Goal: Book appointment/travel/reservation

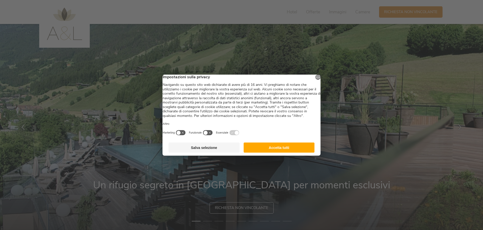
click at [278, 151] on button "Accetta tutti" at bounding box center [278, 147] width 71 height 10
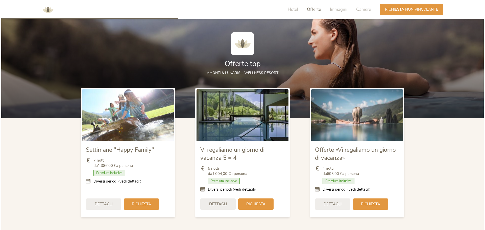
scroll to position [581, 0]
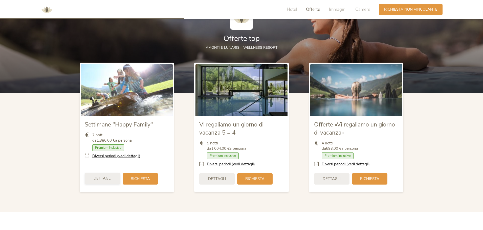
click at [105, 179] on span "Dettagli" at bounding box center [102, 178] width 18 height 5
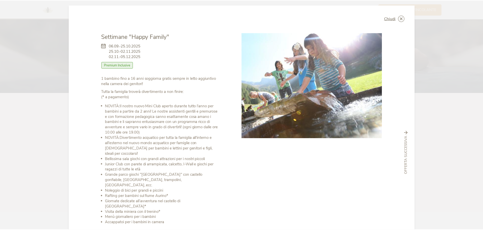
scroll to position [0, 0]
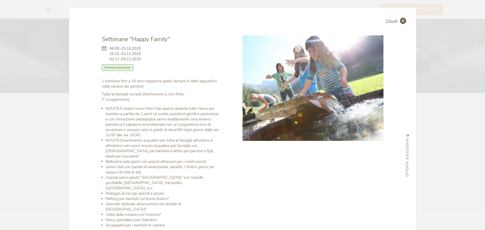
click at [404, 21] on icon at bounding box center [403, 21] width 6 height 6
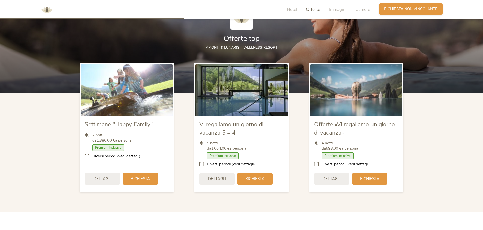
click at [404, 13] on div "Richiesta [PERSON_NAME] non vincolante" at bounding box center [410, 8] width 63 height 11
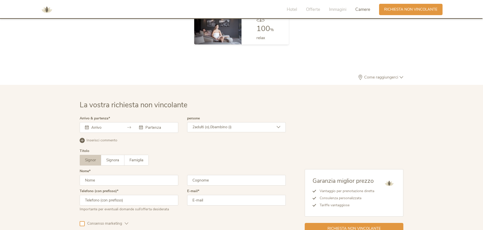
scroll to position [1522, 0]
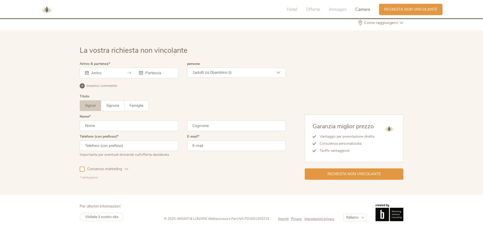
click at [103, 69] on div at bounding box center [129, 73] width 99 height 11
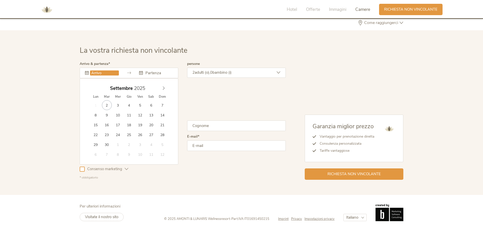
click at [104, 73] on input "text" at bounding box center [104, 72] width 29 height 5
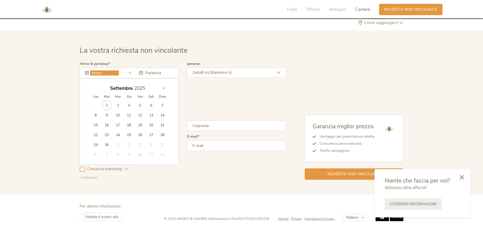
click at [461, 178] on icon at bounding box center [461, 177] width 5 height 5
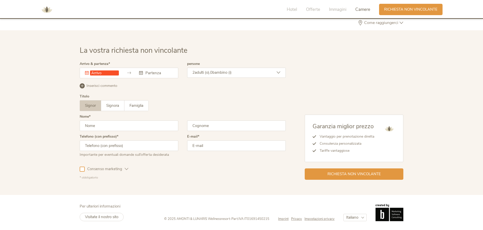
click at [394, 22] on span "Come raggiungerci" at bounding box center [381, 23] width 37 height 4
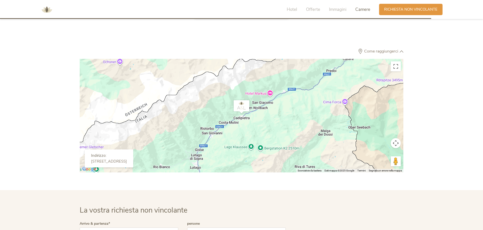
scroll to position [1472, 0]
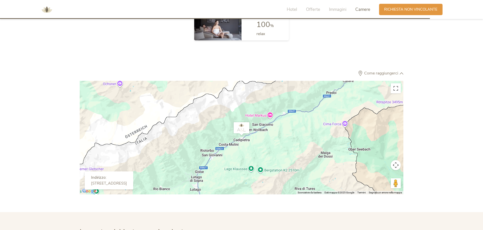
click at [382, 73] on span "Come raggiungerci" at bounding box center [381, 73] width 37 height 4
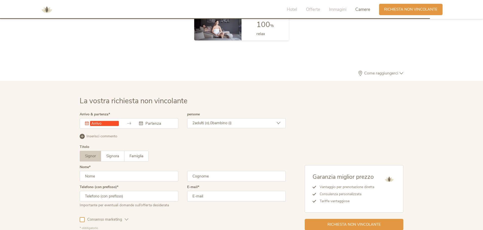
click at [382, 73] on span "Come raggiungerci" at bounding box center [381, 73] width 37 height 4
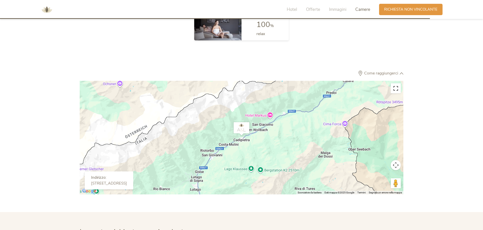
click at [398, 90] on button "Attiva/disattiva vista schermo intero" at bounding box center [395, 88] width 10 height 10
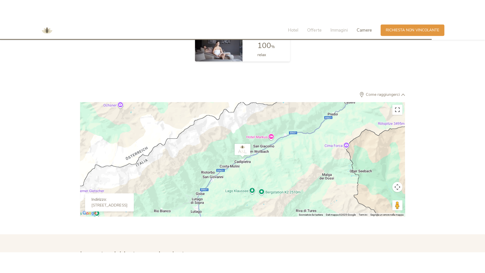
scroll to position [1514, 0]
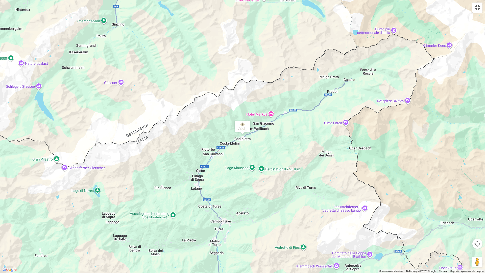
drag, startPoint x: 261, startPoint y: 219, endPoint x: 269, endPoint y: 200, distance: 21.0
click at [269, 200] on div at bounding box center [242, 136] width 485 height 273
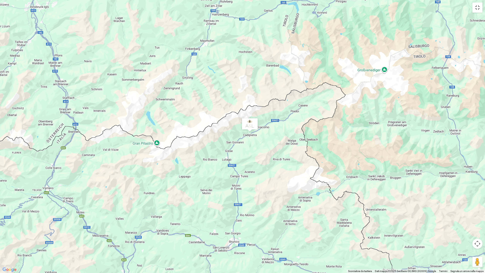
drag, startPoint x: 262, startPoint y: 237, endPoint x: 256, endPoint y: 197, distance: 40.1
click at [256, 197] on div at bounding box center [242, 136] width 485 height 273
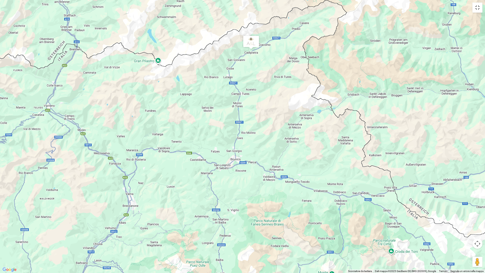
drag, startPoint x: 271, startPoint y: 219, endPoint x: 271, endPoint y: 139, distance: 79.8
click at [271, 139] on div at bounding box center [242, 136] width 485 height 273
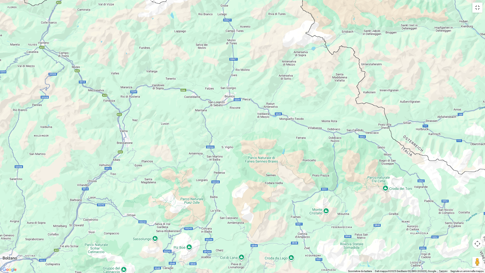
drag, startPoint x: 257, startPoint y: 199, endPoint x: 250, endPoint y: 136, distance: 63.5
click at [250, 136] on div at bounding box center [242, 136] width 485 height 273
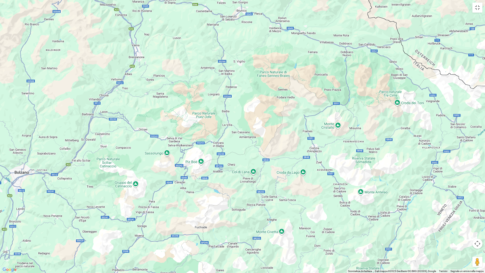
drag, startPoint x: 262, startPoint y: 218, endPoint x: 274, endPoint y: 132, distance: 86.9
click at [274, 132] on div at bounding box center [242, 136] width 485 height 273
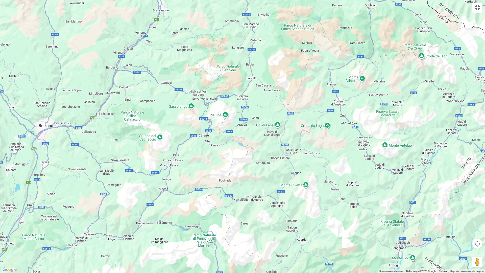
drag, startPoint x: 303, startPoint y: 211, endPoint x: 328, endPoint y: 162, distance: 54.5
click at [328, 162] on div at bounding box center [242, 136] width 485 height 273
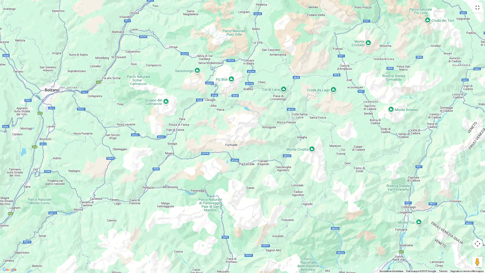
drag, startPoint x: 253, startPoint y: 215, endPoint x: 260, endPoint y: 192, distance: 23.7
click at [260, 192] on div at bounding box center [242, 136] width 485 height 273
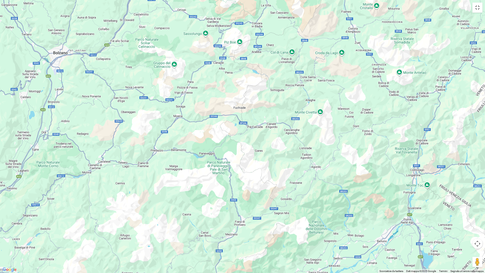
drag, startPoint x: 257, startPoint y: 222, endPoint x: 265, endPoint y: 183, distance: 39.4
click at [265, 183] on div at bounding box center [242, 136] width 485 height 273
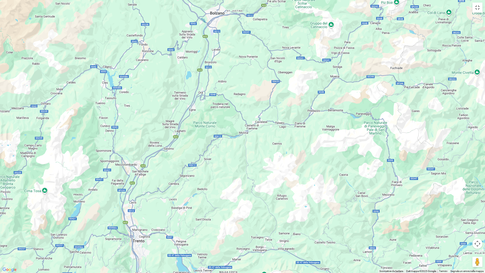
drag, startPoint x: 254, startPoint y: 231, endPoint x: 408, endPoint y: 202, distance: 156.6
click at [408, 202] on div at bounding box center [242, 136] width 485 height 273
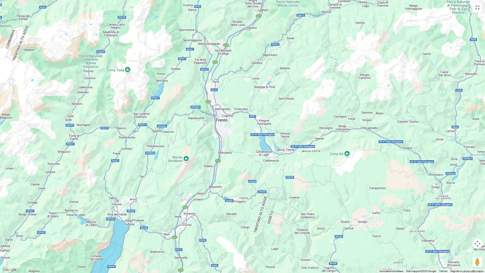
drag, startPoint x: 242, startPoint y: 200, endPoint x: 315, endPoint y: 87, distance: 135.0
click at [315, 87] on div at bounding box center [242, 136] width 485 height 273
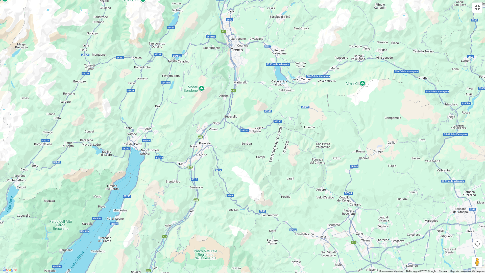
drag, startPoint x: 231, startPoint y: 202, endPoint x: 243, endPoint y: 132, distance: 71.2
click at [243, 132] on div at bounding box center [242, 136] width 485 height 273
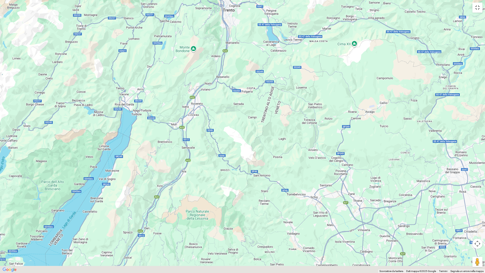
drag, startPoint x: 308, startPoint y: 193, endPoint x: 302, endPoint y: 165, distance: 28.6
click at [302, 165] on div at bounding box center [242, 136] width 485 height 273
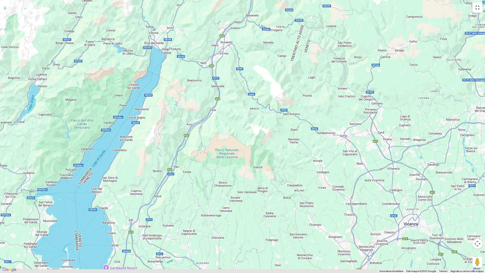
drag, startPoint x: 265, startPoint y: 232, endPoint x: 304, endPoint y: 175, distance: 69.4
click at [304, 175] on div at bounding box center [242, 136] width 485 height 273
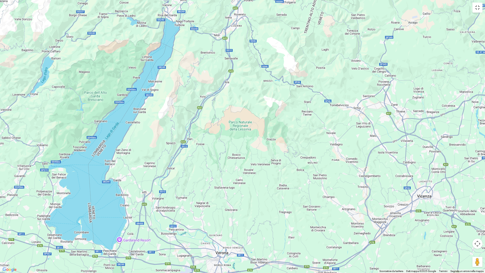
drag, startPoint x: 200, startPoint y: 209, endPoint x: 214, endPoint y: 188, distance: 25.2
click at [214, 188] on div at bounding box center [242, 136] width 485 height 273
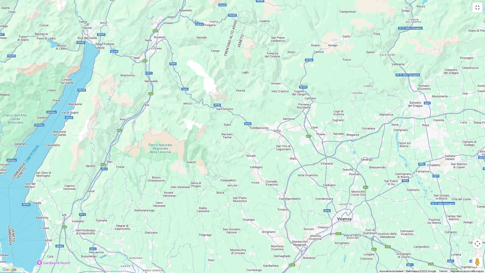
drag, startPoint x: 321, startPoint y: 207, endPoint x: 231, endPoint y: 253, distance: 100.8
click at [231, 230] on div at bounding box center [242, 136] width 485 height 273
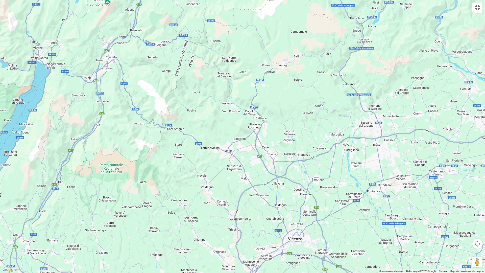
drag, startPoint x: 294, startPoint y: 223, endPoint x: 261, endPoint y: 234, distance: 34.8
click at [261, 230] on div at bounding box center [242, 136] width 485 height 273
